Goal: Task Accomplishment & Management: Use online tool/utility

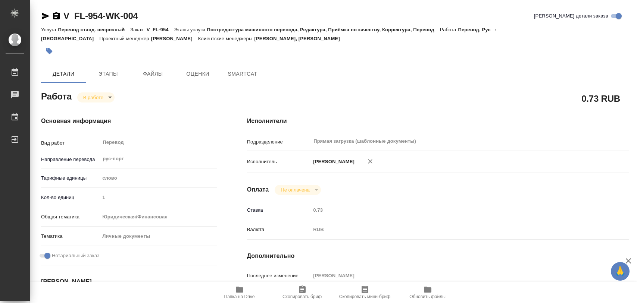
type textarea "x"
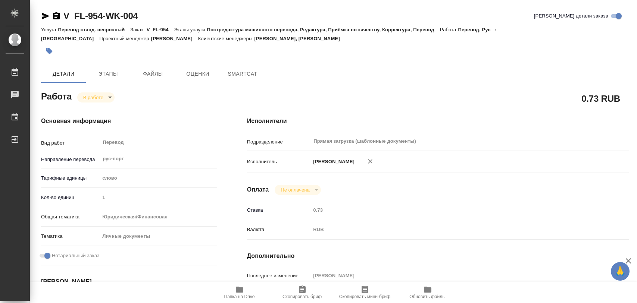
type textarea "x"
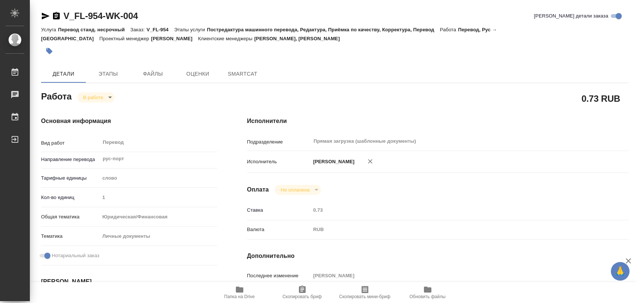
type textarea "x"
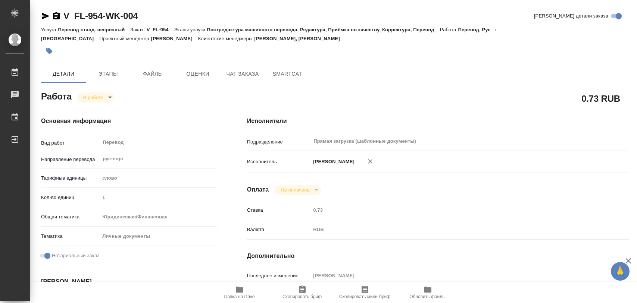
type textarea "x"
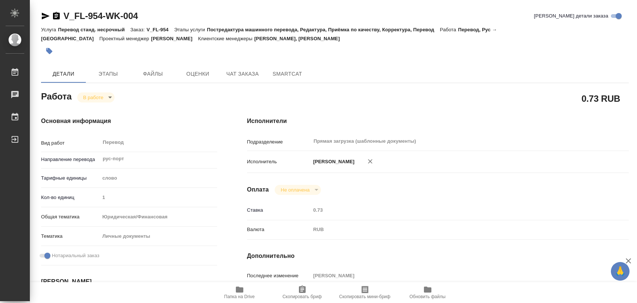
type textarea "x"
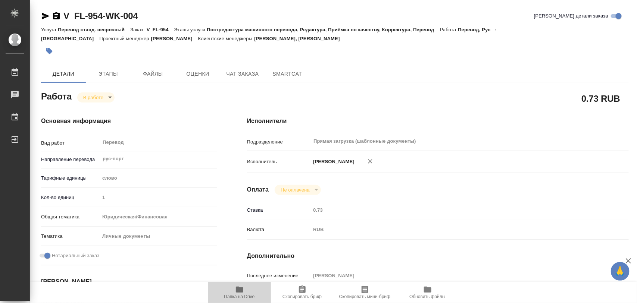
click at [246, 291] on span "Папка на Drive" at bounding box center [240, 292] width 54 height 14
